Goal: Navigation & Orientation: Find specific page/section

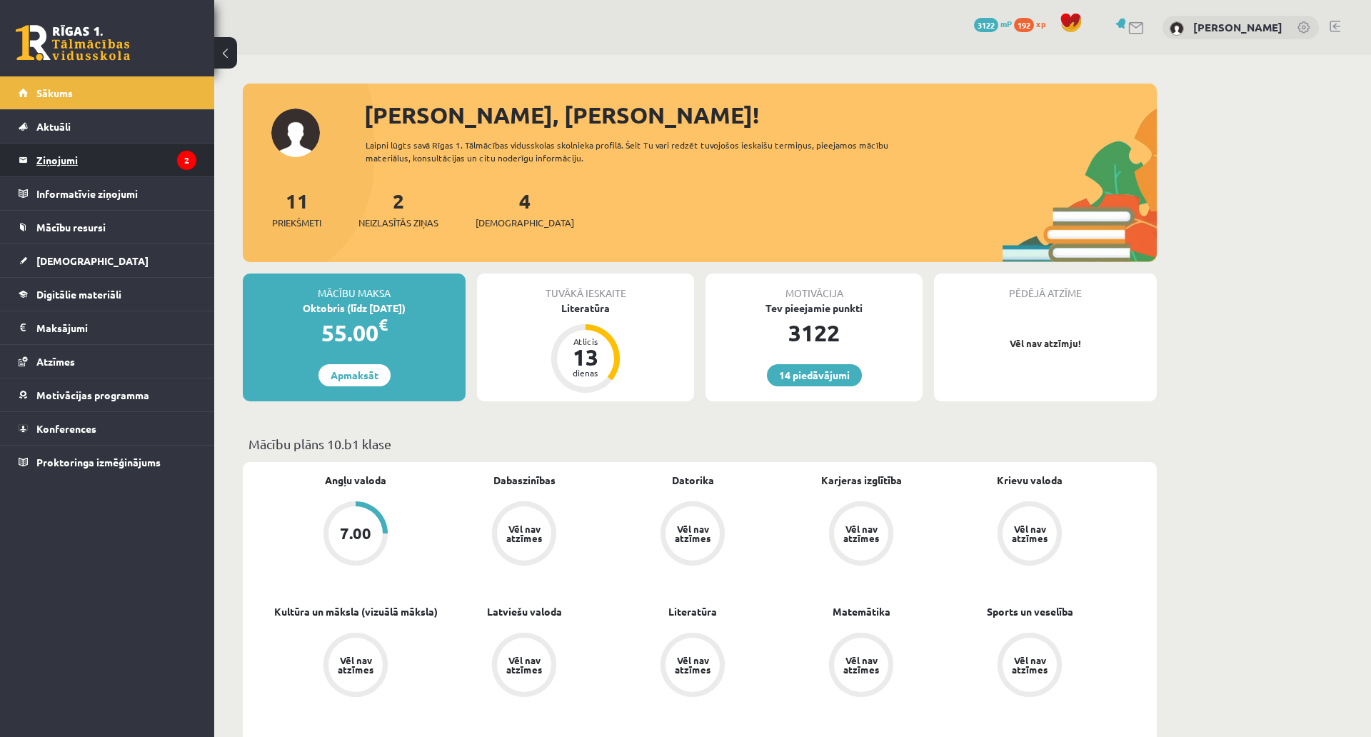
click at [62, 160] on legend "Ziņojumi 2" at bounding box center [116, 160] width 160 height 33
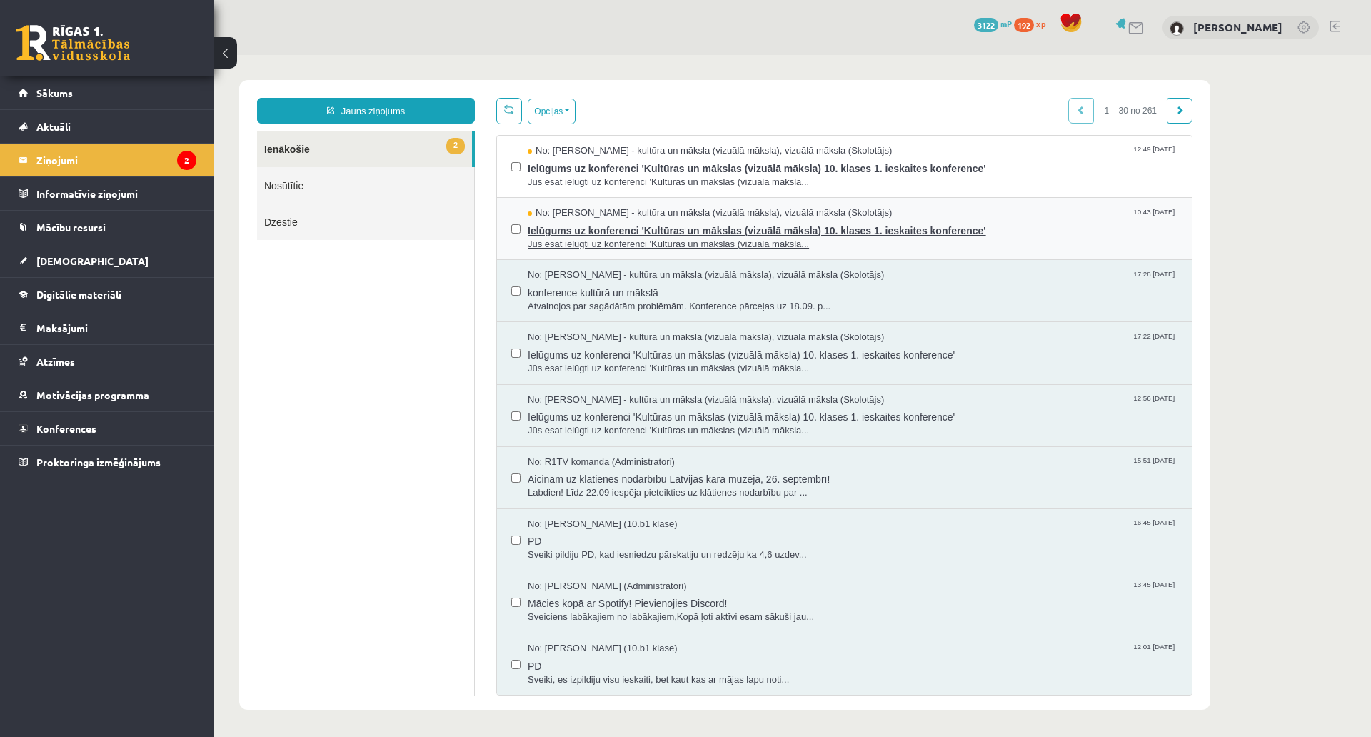
click at [658, 215] on span "No: Ilze Kolka - kultūra un māksla (vizuālā māksla), vizuālā māksla (Skolotājs)" at bounding box center [710, 213] width 364 height 14
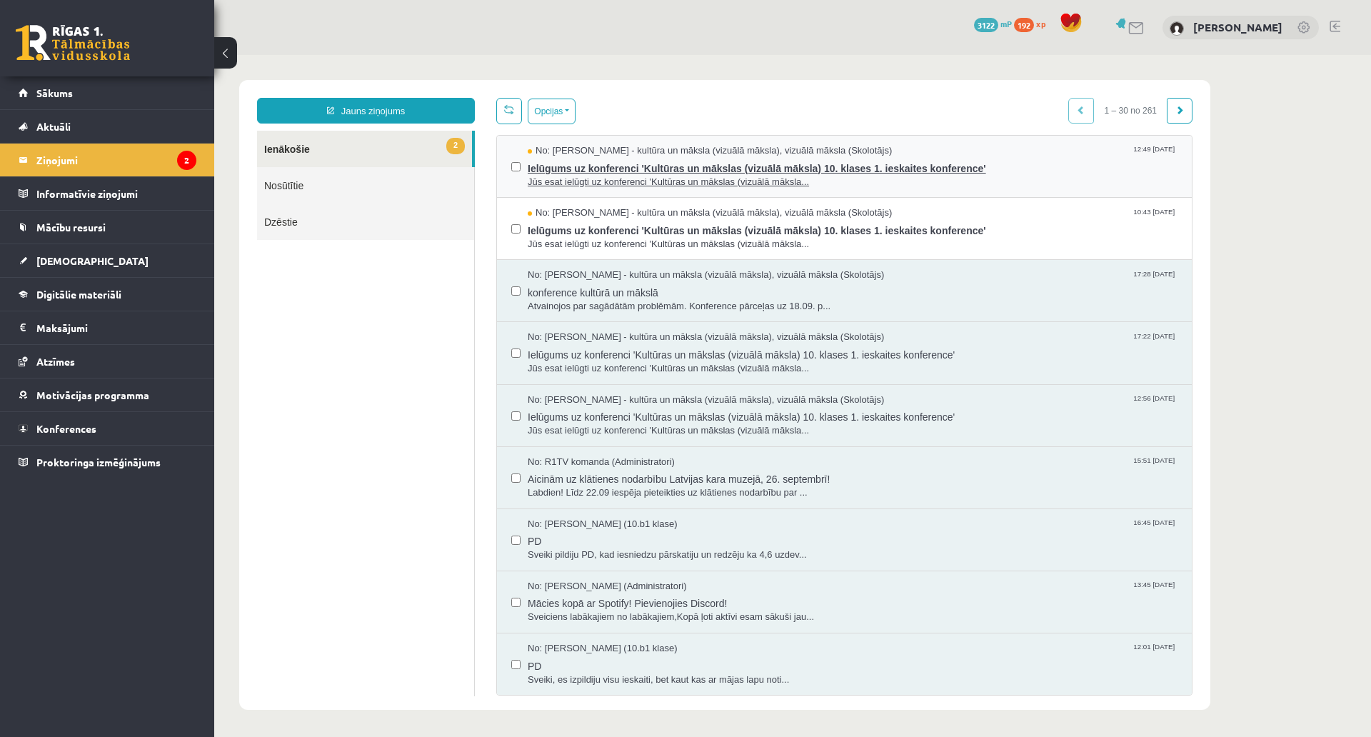
click at [695, 176] on span "Jūs esat ielūgti uz konferenci 'Kultūras un mākslas (vizuālā māksla..." at bounding box center [853, 183] width 650 height 14
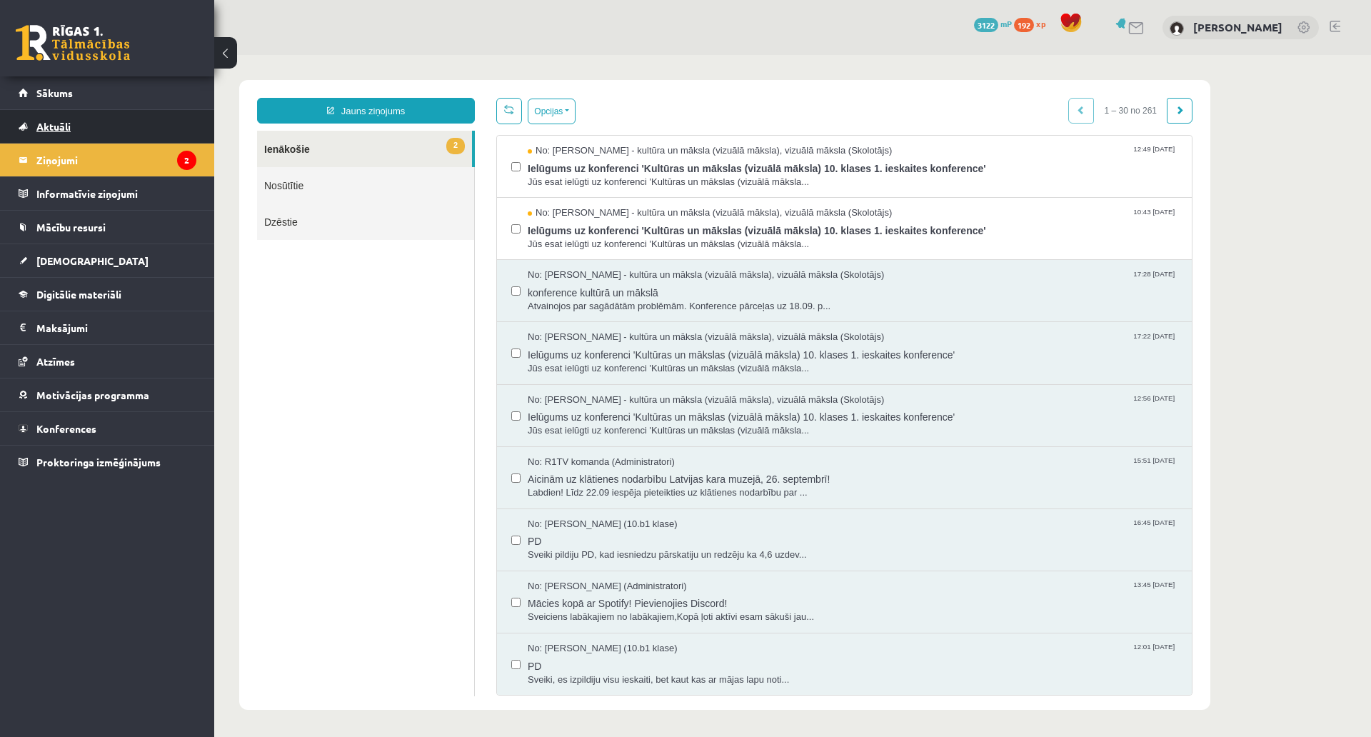
click at [139, 114] on link "Aktuāli" at bounding box center [108, 126] width 178 height 33
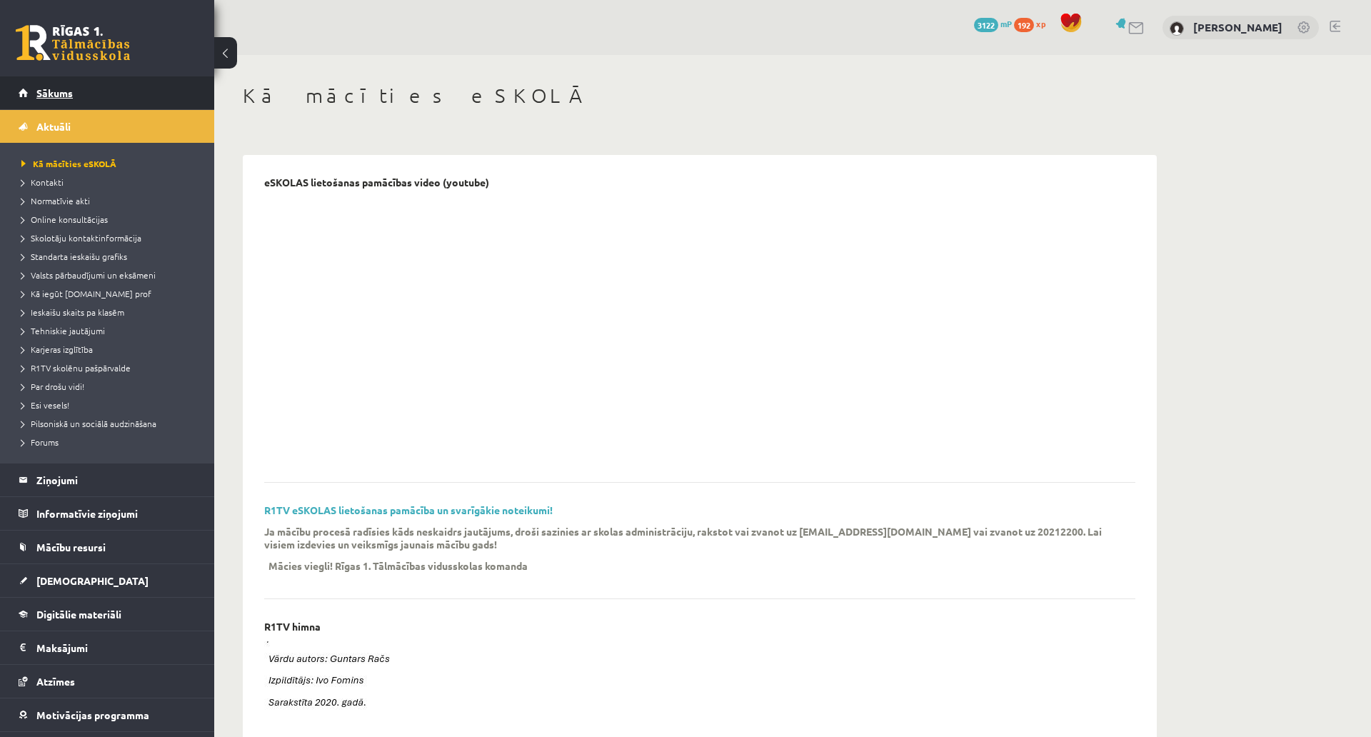
click at [116, 81] on link "Sākums" at bounding box center [108, 92] width 178 height 33
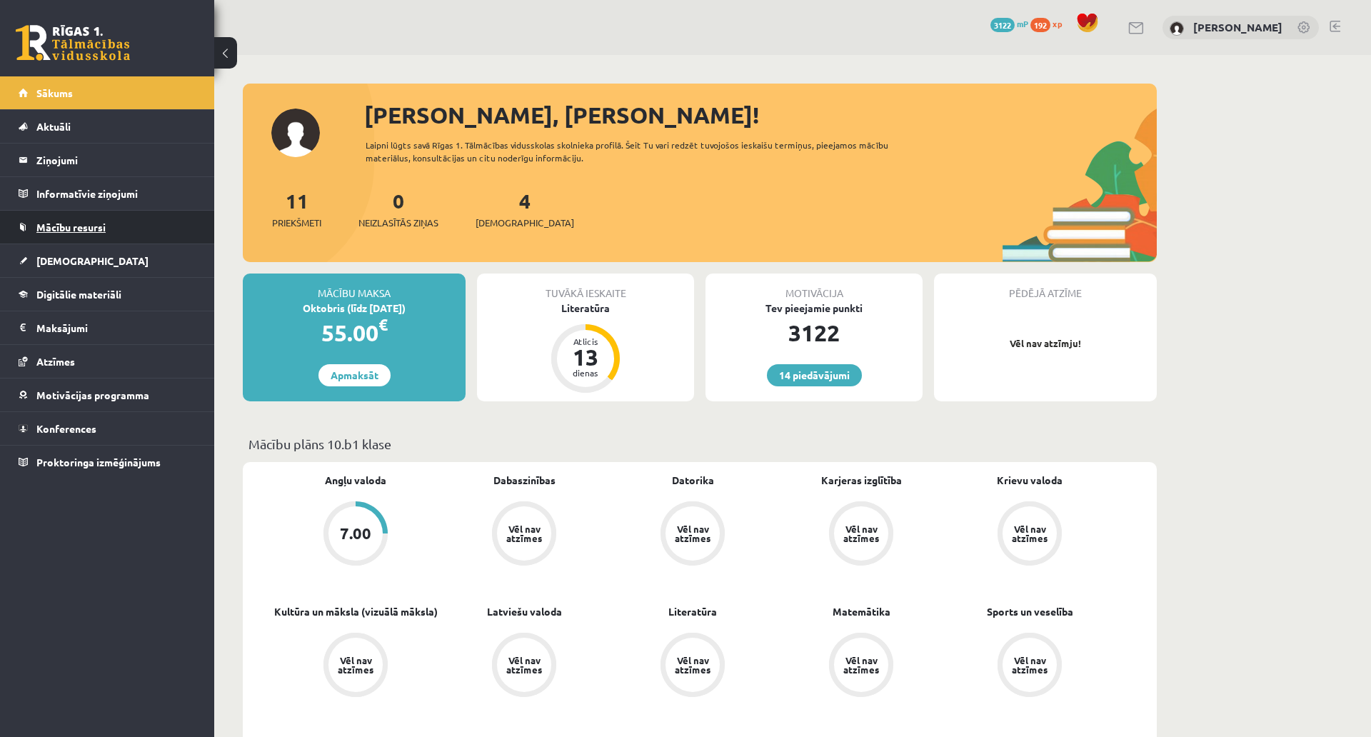
click at [85, 243] on link "Mācību resursi" at bounding box center [108, 227] width 178 height 33
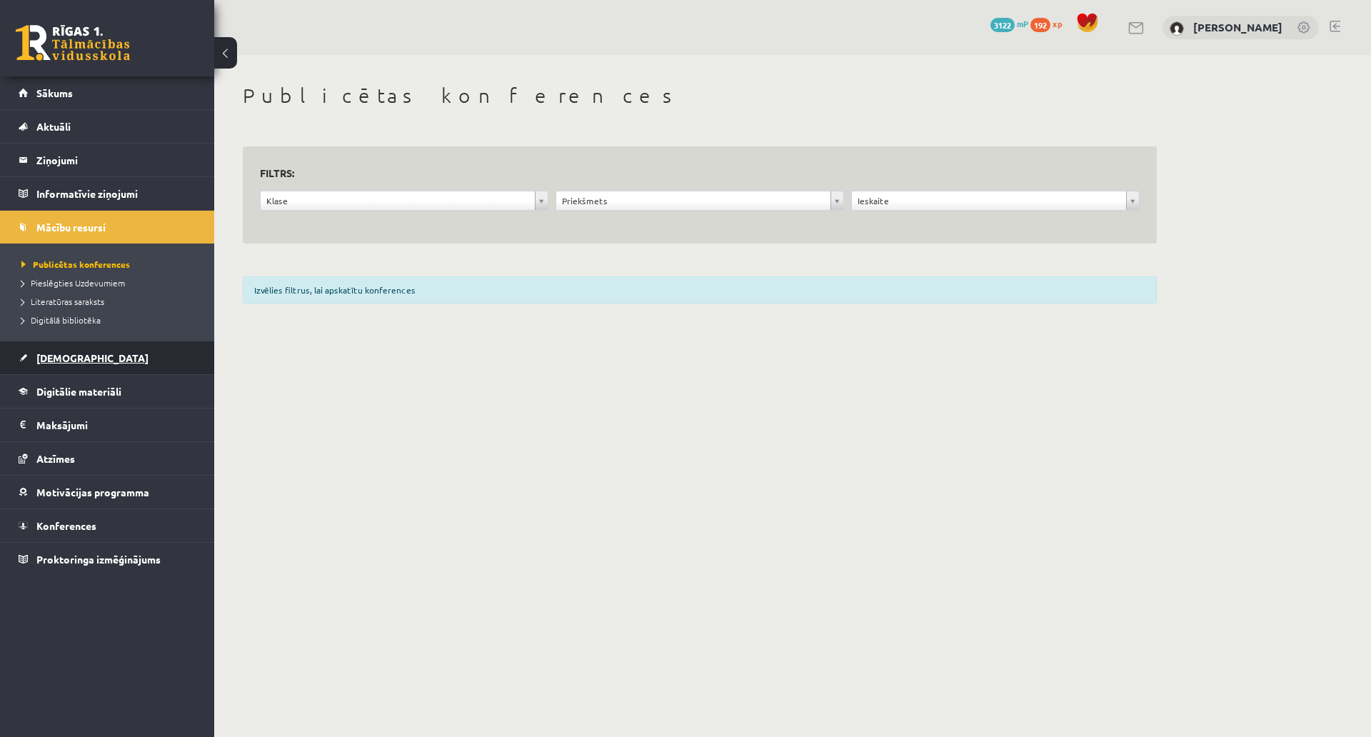
click at [67, 358] on span "[DEMOGRAPHIC_DATA]" at bounding box center [92, 357] width 112 height 13
